Goal: Transaction & Acquisition: Purchase product/service

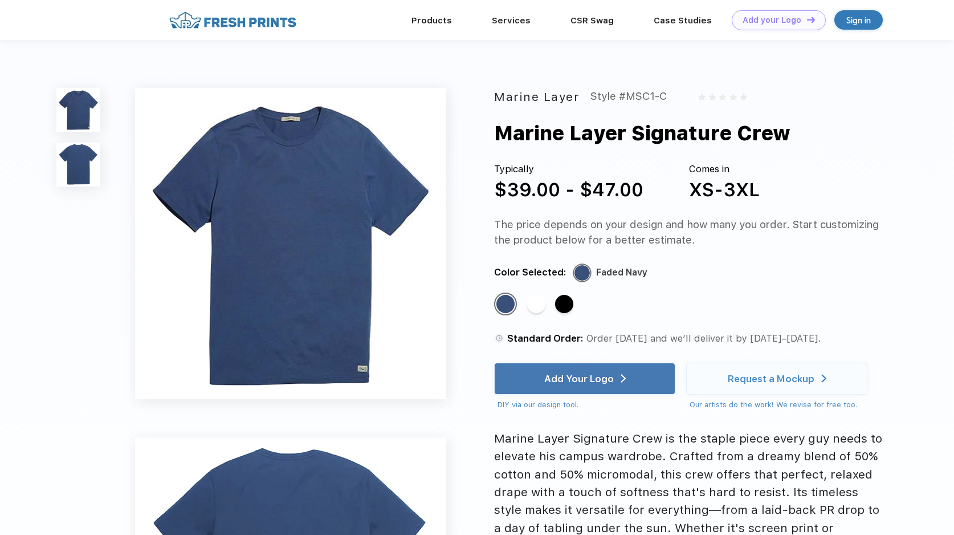
click at [76, 167] on img at bounding box center [78, 164] width 44 height 44
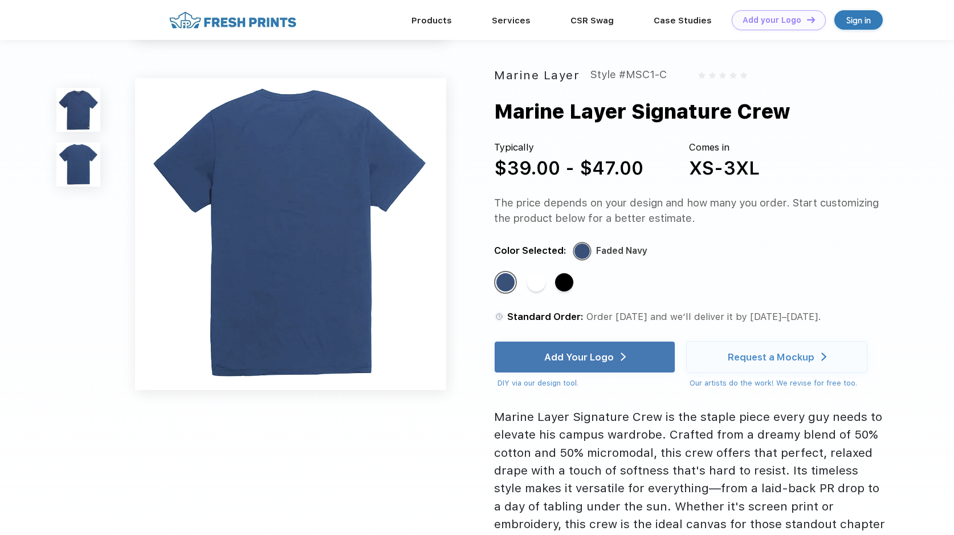
click at [76, 106] on img at bounding box center [78, 110] width 44 height 44
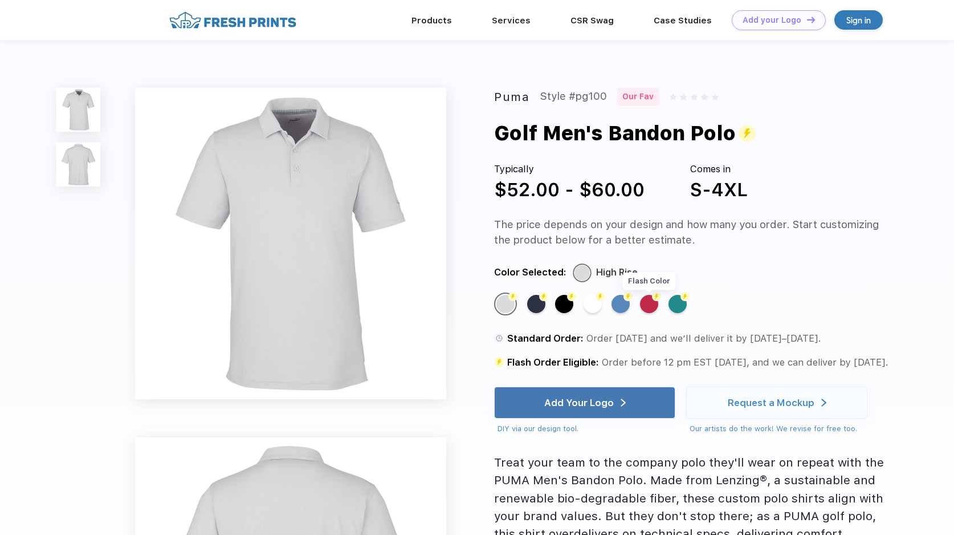
click at [650, 300] on div "Flash Color" at bounding box center [649, 304] width 18 height 18
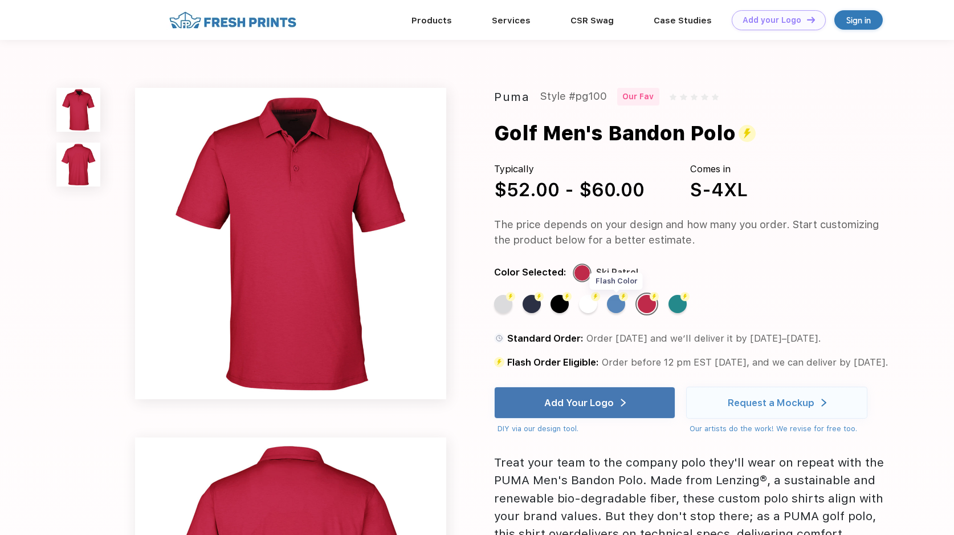
click at [621, 306] on div "Flash Color" at bounding box center [616, 304] width 18 height 18
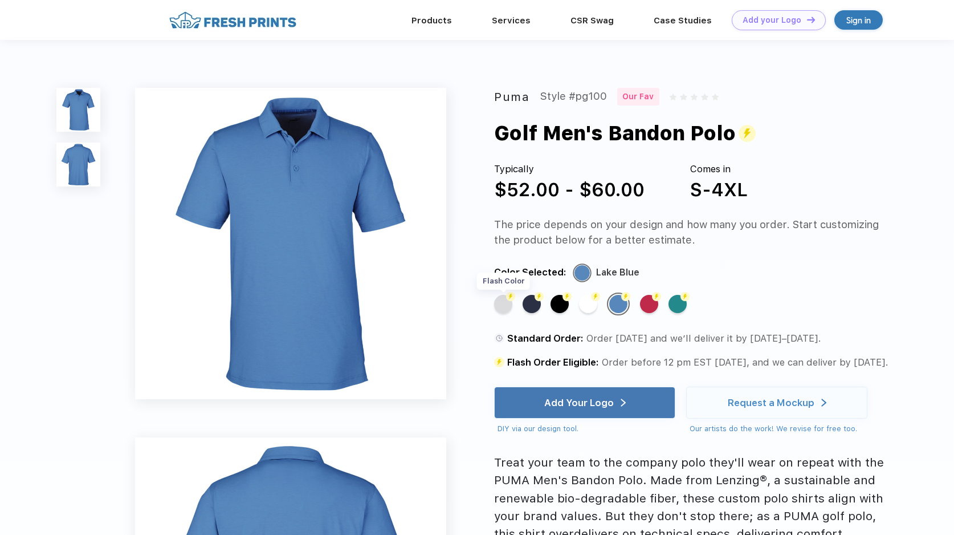
click at [510, 309] on div "Flash Color" at bounding box center [503, 304] width 18 height 18
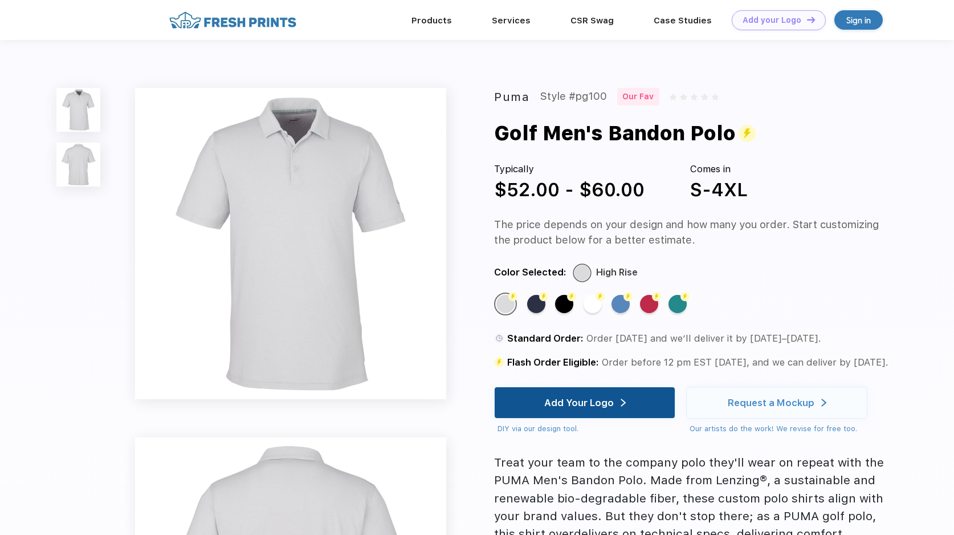
click at [628, 404] on div "Add Your Logo" at bounding box center [584, 402] width 181 height 32
